Goal: Task Accomplishment & Management: Manage account settings

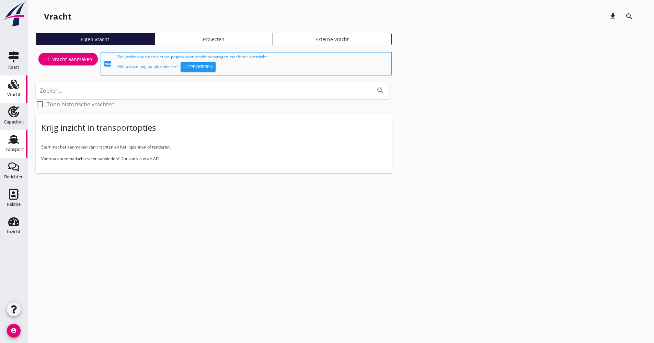
drag, startPoint x: 14, startPoint y: 146, endPoint x: 39, endPoint y: 144, distance: 25.5
click at [14, 146] on div "Transport" at bounding box center [14, 150] width 20 height 10
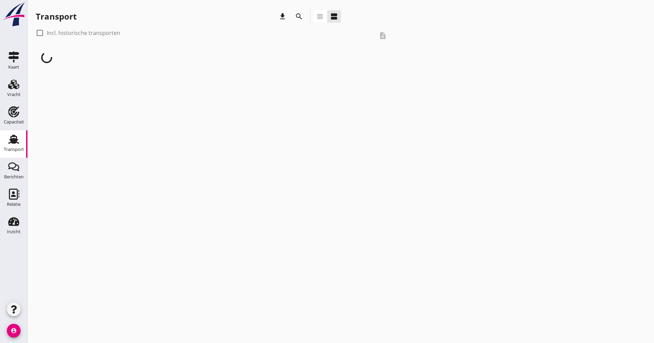
click at [303, 18] on icon "search" at bounding box center [299, 16] width 8 height 8
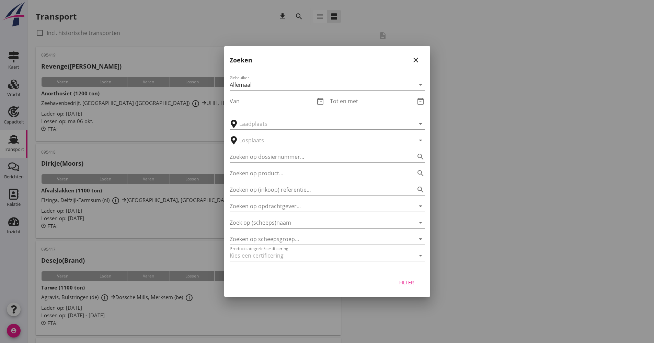
click at [288, 223] on input "Zoek op (scheeps)naam" at bounding box center [318, 222] width 176 height 11
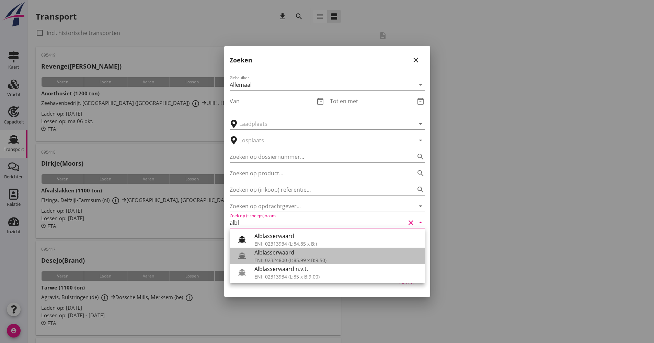
click at [283, 253] on div "Alblasserwaard" at bounding box center [336, 253] width 165 height 8
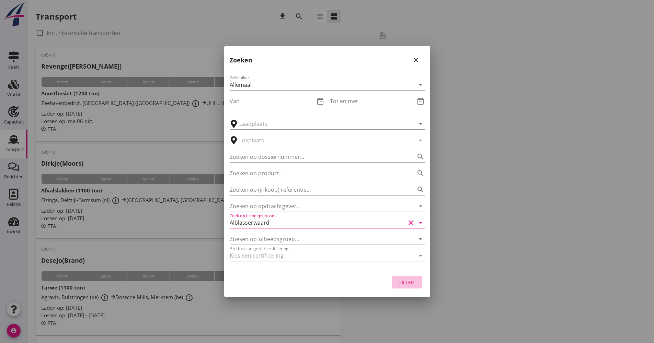
click at [395, 282] on button "Filter" at bounding box center [407, 282] width 30 height 12
type input "Alblasserwaard"
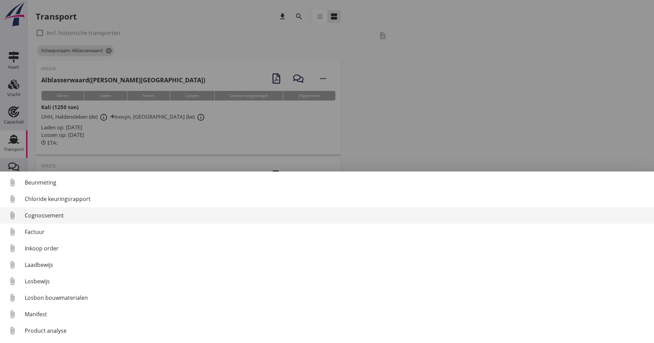
click at [47, 221] on link "attach_file Cognossement" at bounding box center [327, 215] width 654 height 16
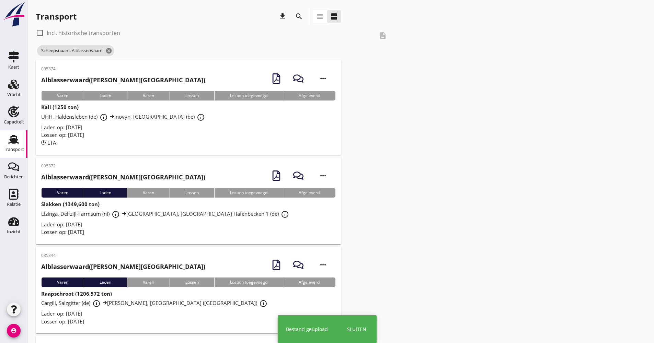
click at [154, 138] on div "Lossen op: [DATE]" at bounding box center [188, 135] width 294 height 8
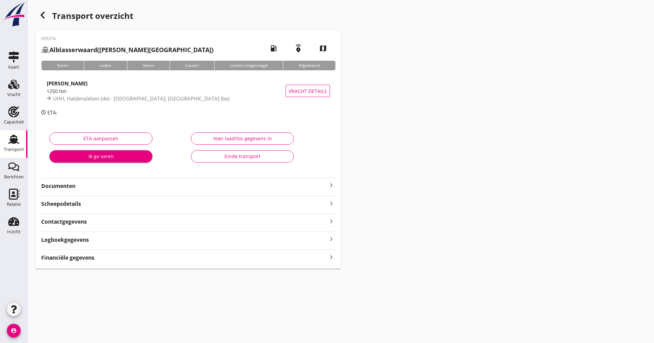
click at [108, 191] on div "095374 Alblasserwaard ([PERSON_NAME]) local_gas_station emergency_share map Var…" at bounding box center [188, 149] width 305 height 239
click at [108, 188] on strong "Documenten" at bounding box center [184, 186] width 286 height 8
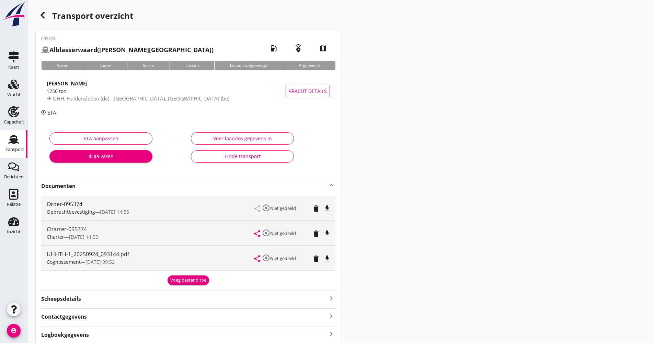
click at [109, 188] on strong "Documenten" at bounding box center [184, 186] width 286 height 8
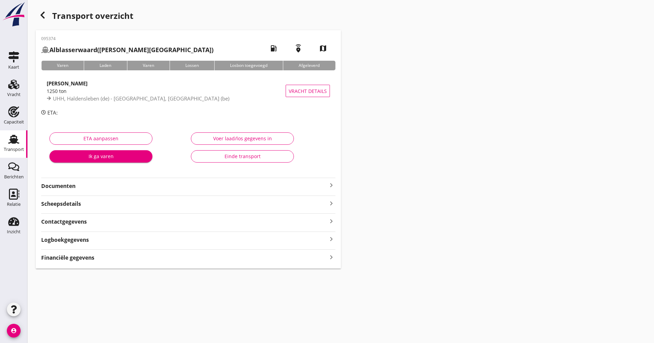
click at [99, 240] on div "Logboekgegevens keyboard_arrow_right" at bounding box center [188, 239] width 294 height 9
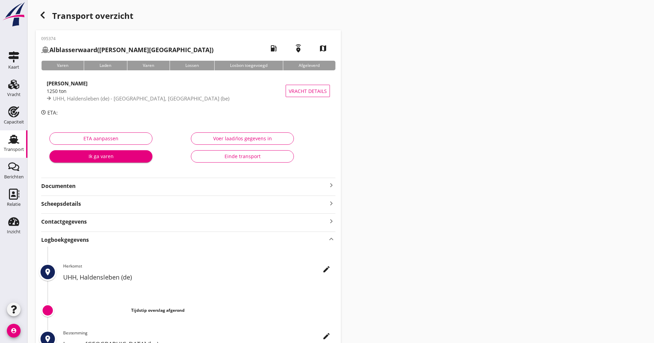
click at [326, 270] on icon "edit" at bounding box center [326, 269] width 8 height 8
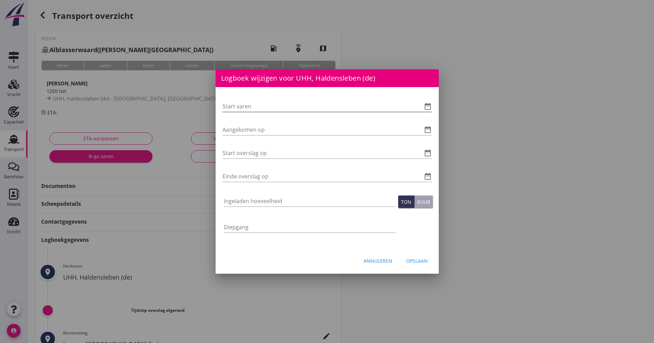
click at [425, 109] on icon "date_range" at bounding box center [428, 106] width 8 height 8
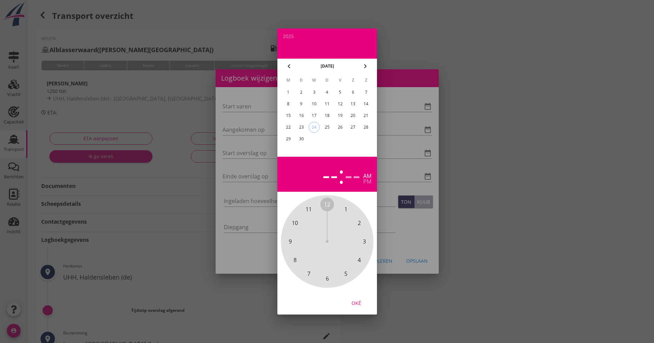
click at [300, 127] on div "23" at bounding box center [301, 127] width 11 height 11
drag, startPoint x: 329, startPoint y: 201, endPoint x: 329, endPoint y: 269, distance: 68.3
click at [329, 269] on div "12 1 2 3 4 5 6 7 8 9 10 11" at bounding box center [327, 242] width 74 height 74
click at [327, 202] on span "00" at bounding box center [327, 205] width 6 height 8
drag, startPoint x: 356, startPoint y: 305, endPoint x: 348, endPoint y: 294, distance: 13.0
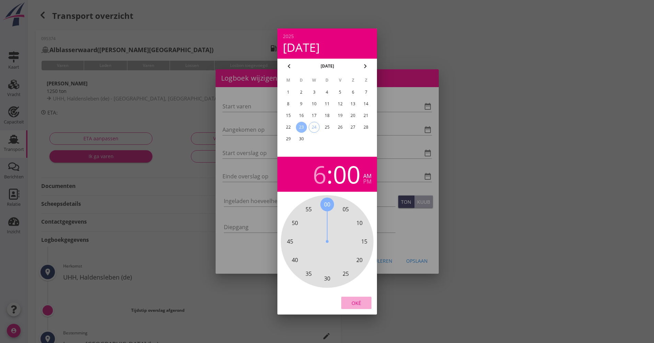
click at [356, 305] on div "Oké" at bounding box center [356, 303] width 19 height 7
type input "[DATE] 06:00"
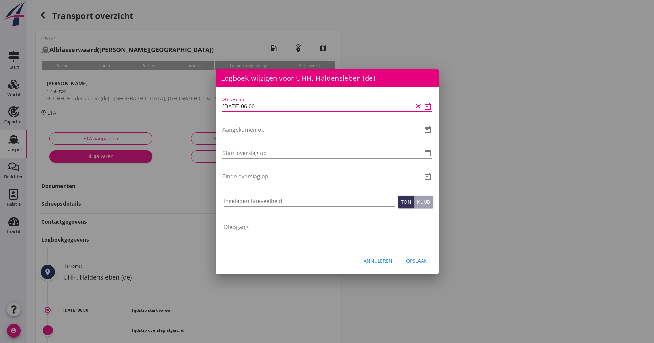
drag, startPoint x: 274, startPoint y: 108, endPoint x: 213, endPoint y: 108, distance: 61.1
click at [213, 108] on div "Logboek wijzigen voor Inovyn, [GEOGRAPHIC_DATA] (be) Start varen date_range Aan…" at bounding box center [327, 229] width 654 height 458
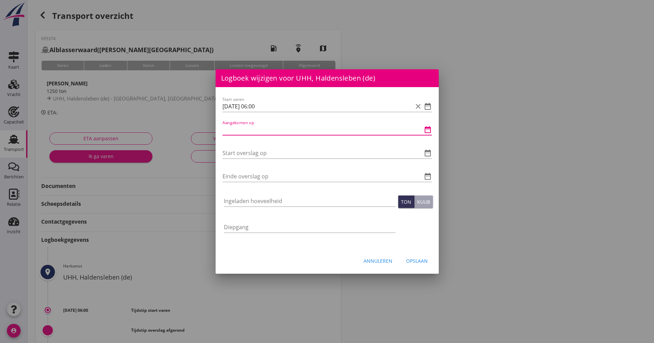
paste input "[DATE] 06:00"
type input "[DATE] 06:00"
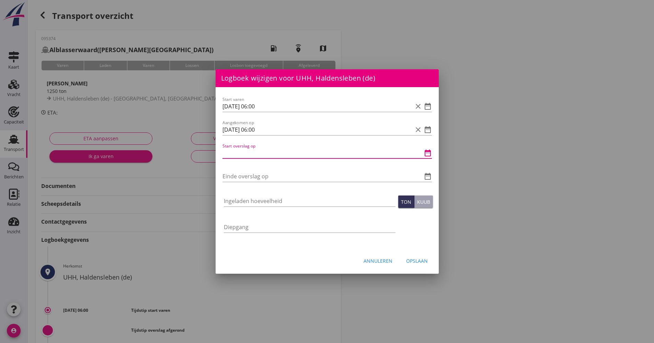
paste input "[DATE] 06:00"
type input "[DATE] 06:00"
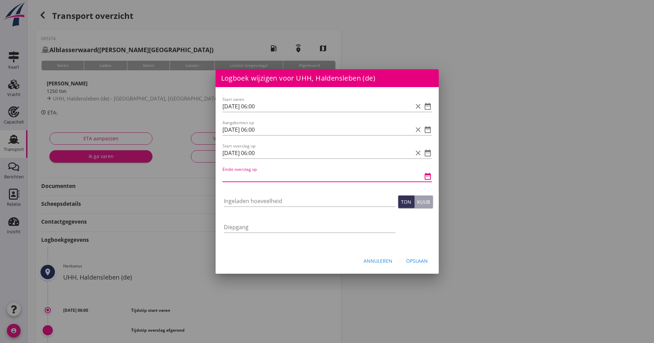
paste input "[DATE] 06:00"
click at [253, 176] on input "[DATE] 06:00" at bounding box center [318, 176] width 190 height 11
type input "[DATE] 16:00"
click at [274, 192] on div "Ingeladen hoeveelheid" at bounding box center [310, 203] width 172 height 22
click at [274, 195] on div "Ingeladen hoeveelheid" at bounding box center [310, 203] width 172 height 22
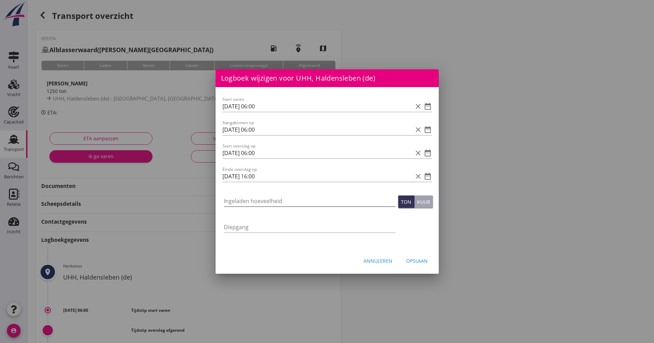
click at [273, 198] on input "Ingeladen hoeveelheid" at bounding box center [310, 201] width 172 height 11
type input "1252.785"
click at [420, 263] on div "Opslaan" at bounding box center [417, 261] width 22 height 7
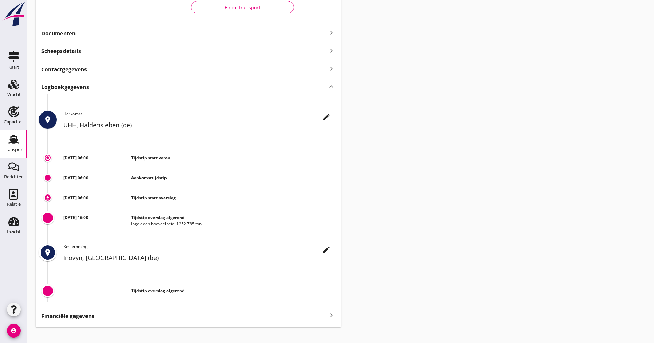
scroll to position [150, 0]
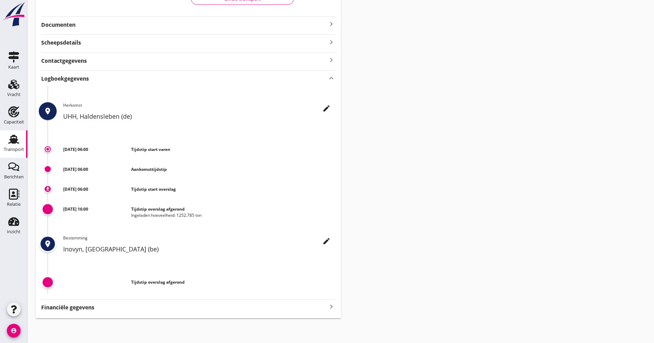
drag, startPoint x: 15, startPoint y: 148, endPoint x: 20, endPoint y: 148, distance: 4.2
click at [15, 148] on div "Transport" at bounding box center [14, 149] width 20 height 4
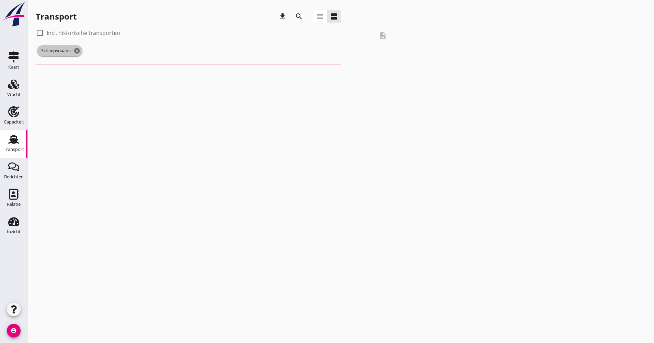
click at [72, 49] on span "Scheepsnaam: cancel" at bounding box center [59, 50] width 45 height 11
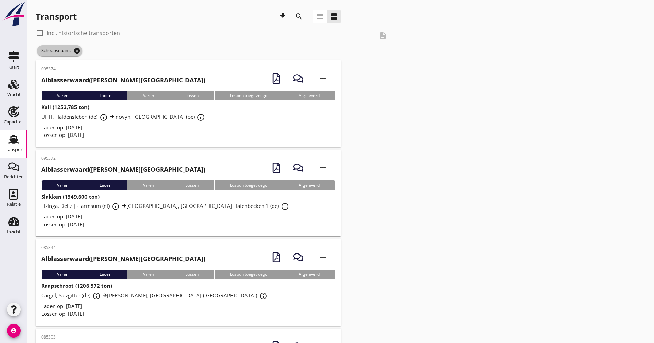
click at [79, 53] on icon "cancel" at bounding box center [76, 50] width 7 height 7
